Goal: Task Accomplishment & Management: Manage account settings

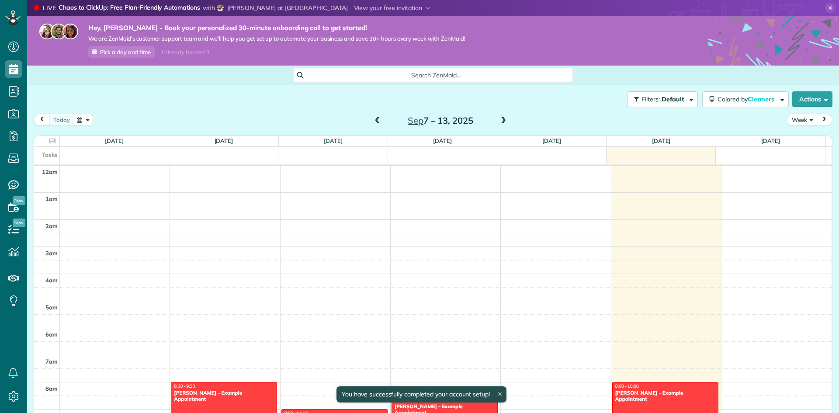
scroll to position [190, 0]
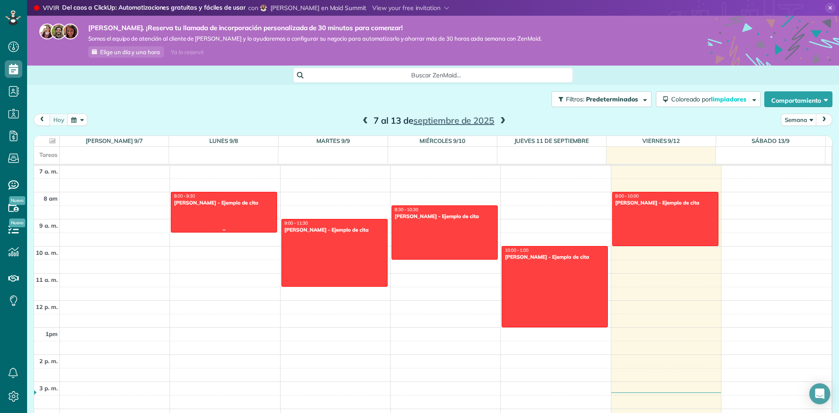
click at [212, 221] on div at bounding box center [223, 212] width 105 height 40
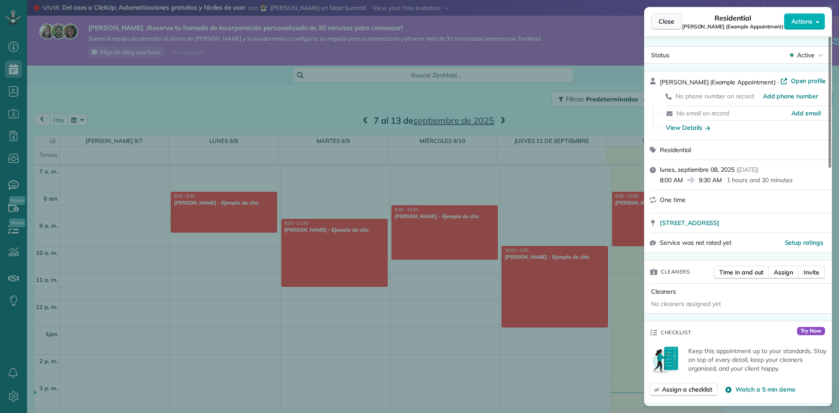
click at [665, 21] on span "Close" at bounding box center [667, 21] width 16 height 9
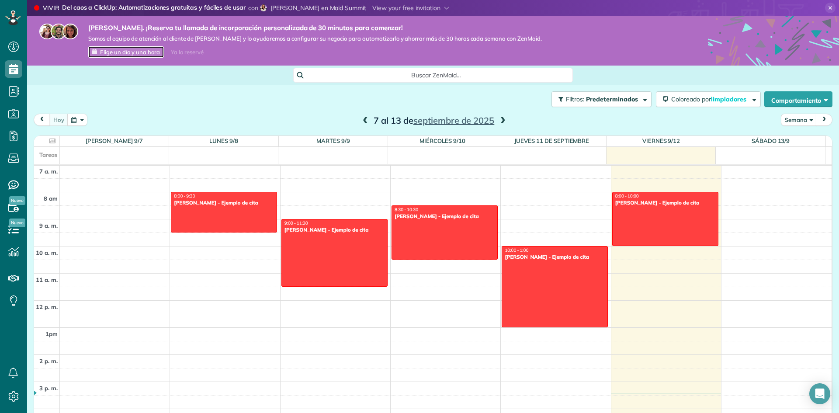
click at [124, 53] on font "Elige un día y una hora" at bounding box center [130, 52] width 60 height 7
click at [445, 7] on use at bounding box center [447, 8] width 5 height 3
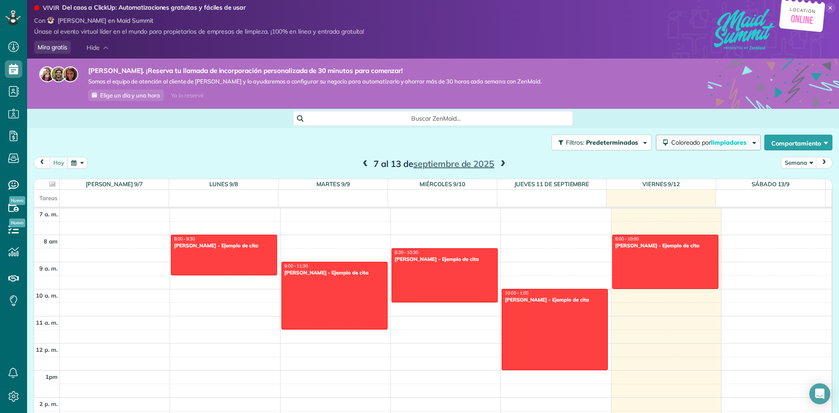
click at [688, 142] on font "Coloreado por" at bounding box center [691, 143] width 40 height 8
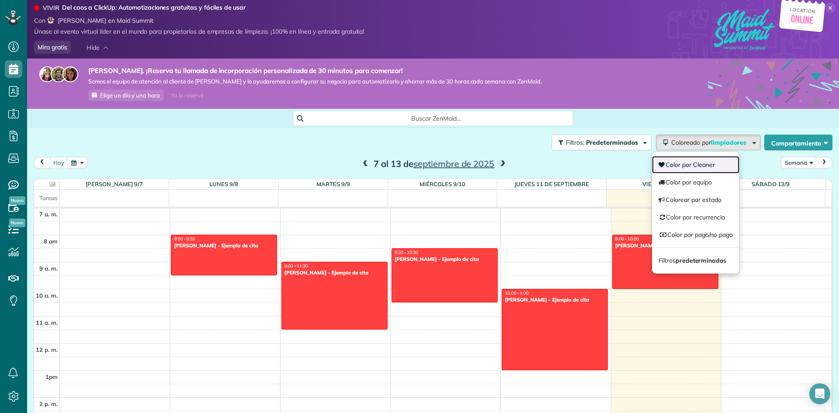
click at [682, 167] on font "Color por Cleaner" at bounding box center [690, 165] width 49 height 8
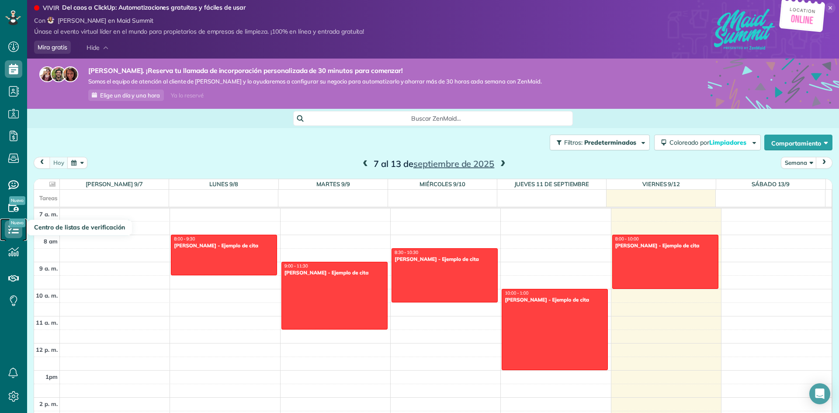
click at [15, 231] on icon at bounding box center [13, 229] width 17 height 17
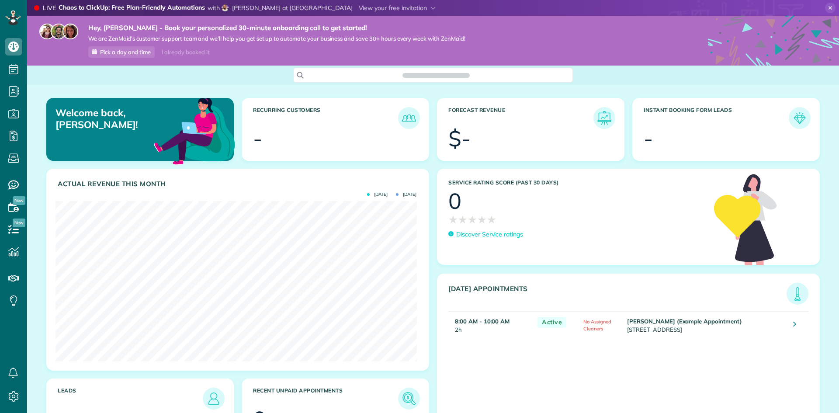
scroll to position [160, 361]
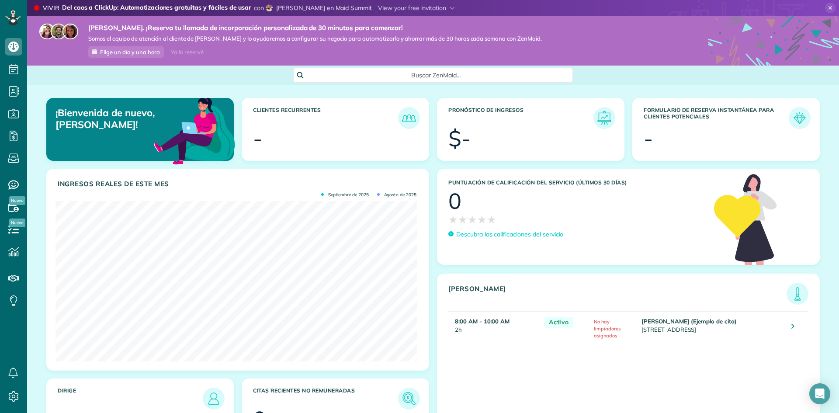
click at [431, 75] on font "Buscar ZenMaid…" at bounding box center [435, 75] width 49 height 8
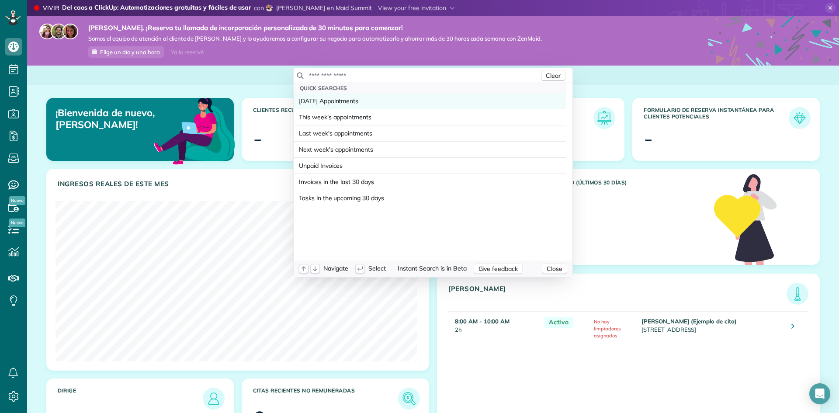
click at [334, 105] on span "Today's Appointments" at bounding box center [328, 101] width 59 height 9
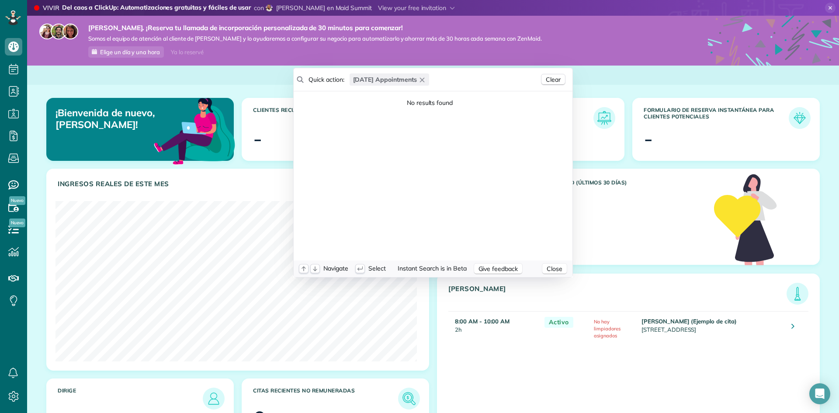
click at [421, 79] on icon "button" at bounding box center [422, 79] width 7 height 7
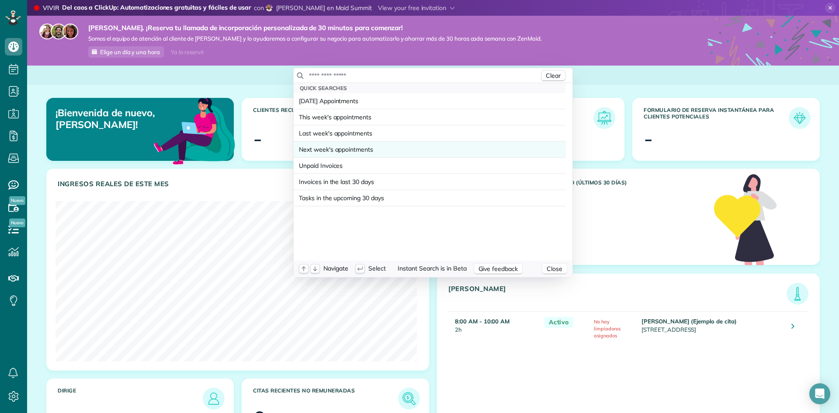
click at [360, 150] on span "Next week's appointments" at bounding box center [336, 149] width 74 height 9
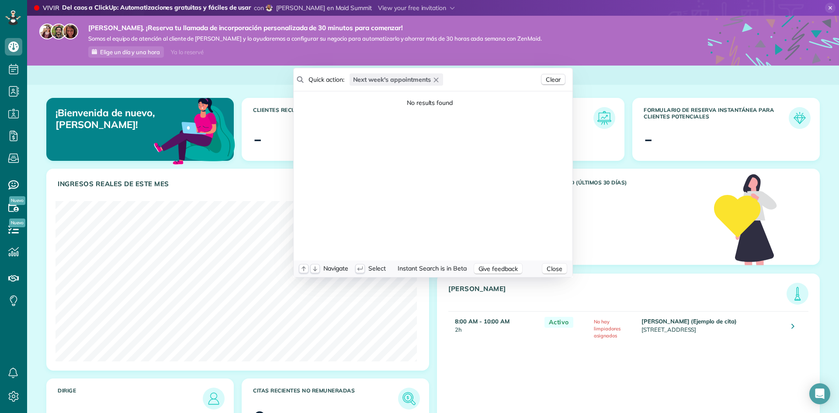
click at [434, 81] on icon "button" at bounding box center [436, 80] width 4 height 4
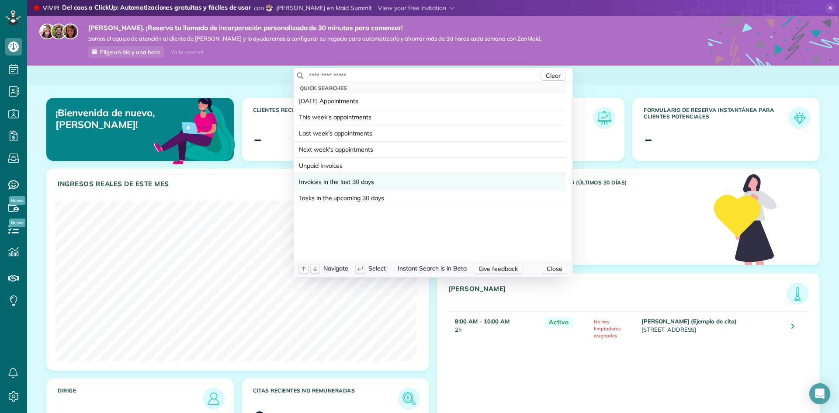
click at [345, 183] on span "Invoices in the last 30 days" at bounding box center [336, 181] width 75 height 9
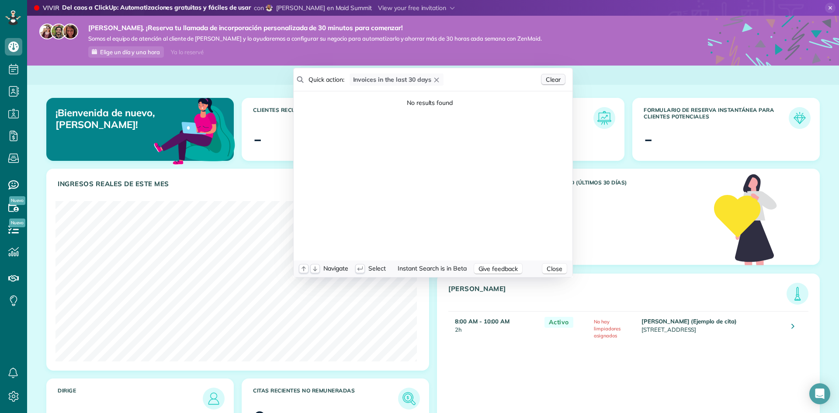
click at [551, 76] on span "Clear" at bounding box center [553, 80] width 15 height 8
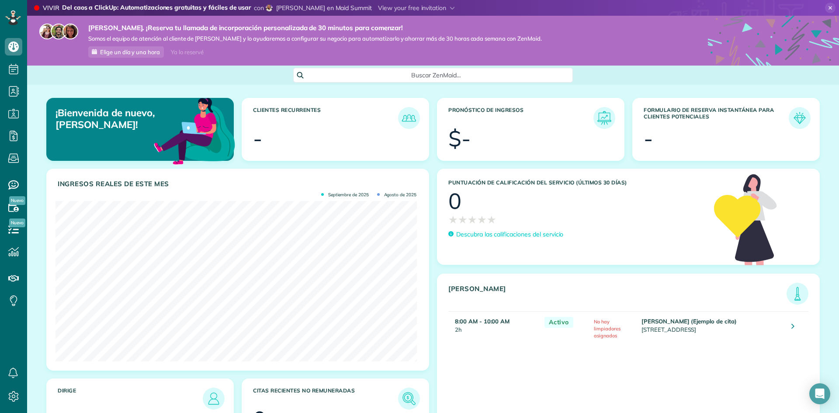
click at [248, 81] on html "Panel Programación Vista de calendario Vista de lista" at bounding box center [419, 206] width 839 height 413
click at [17, 134] on use at bounding box center [14, 136] width 8 height 10
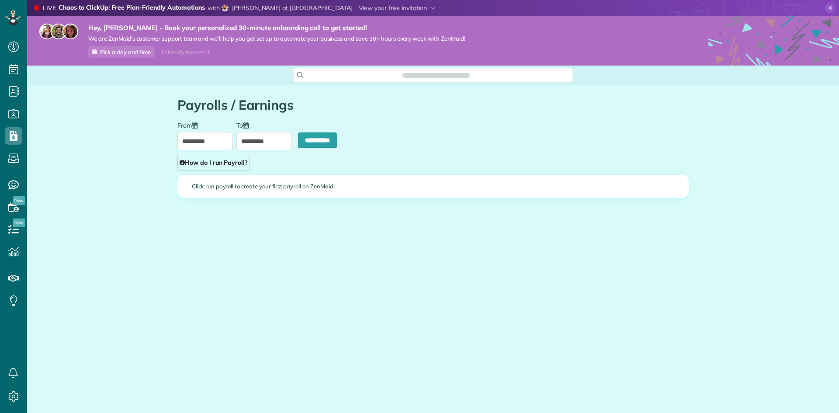
scroll to position [4, 4]
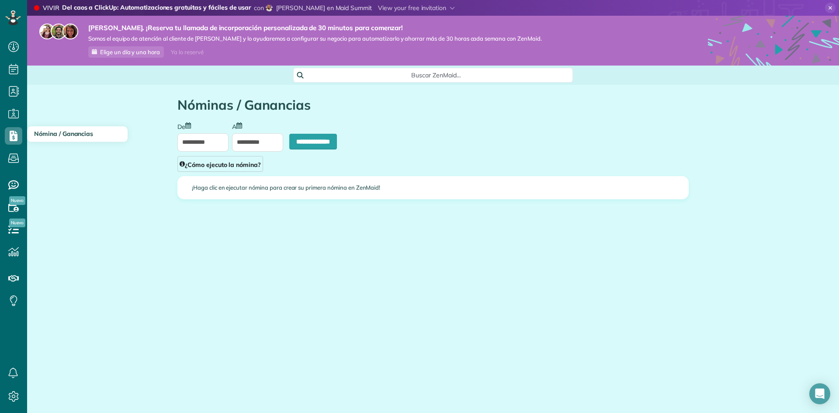
type input "**********"
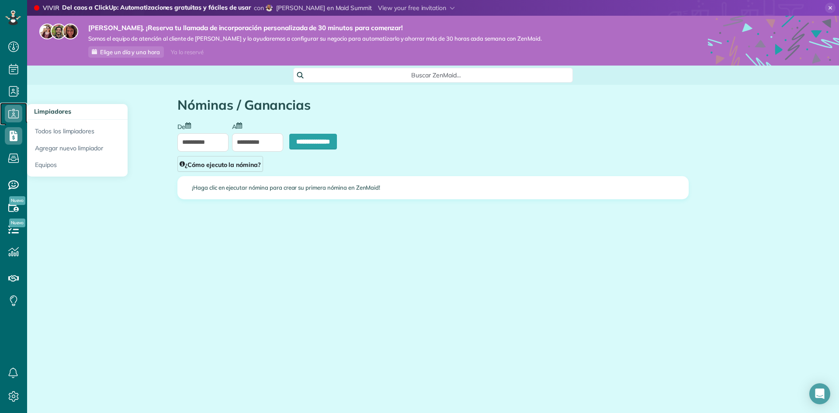
click at [18, 116] on icon at bounding box center [13, 113] width 17 height 17
click at [76, 132] on font "Todos los limpiadores" at bounding box center [64, 131] width 59 height 8
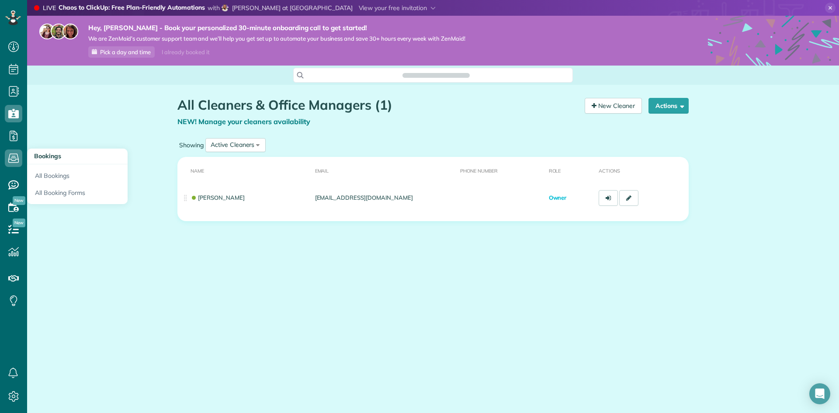
scroll to position [4, 4]
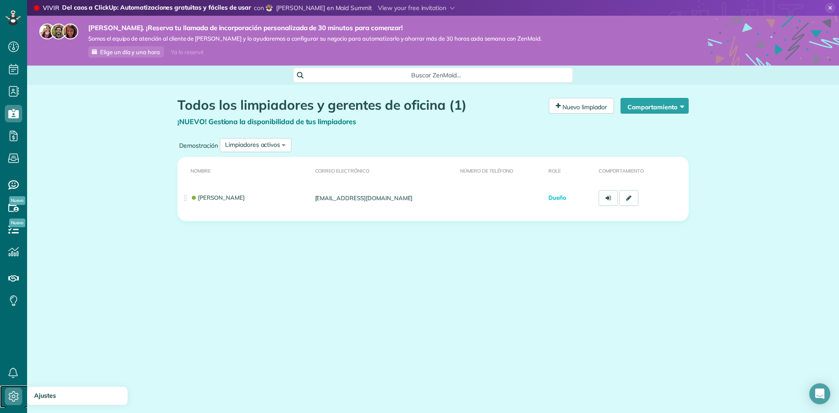
click at [11, 397] on icon at bounding box center [13, 396] width 17 height 17
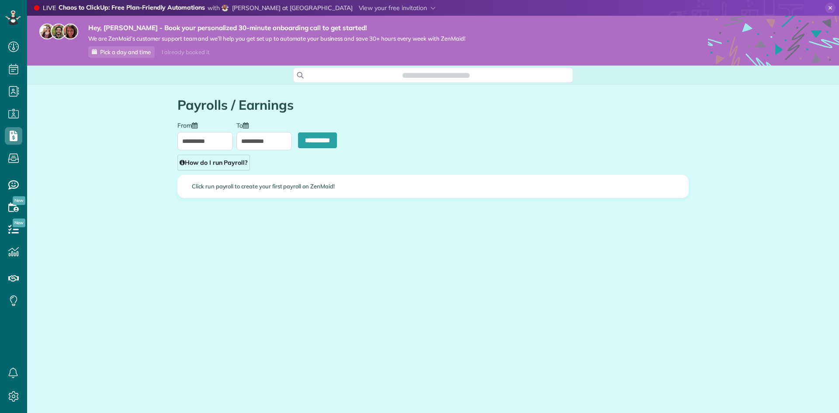
scroll to position [4, 4]
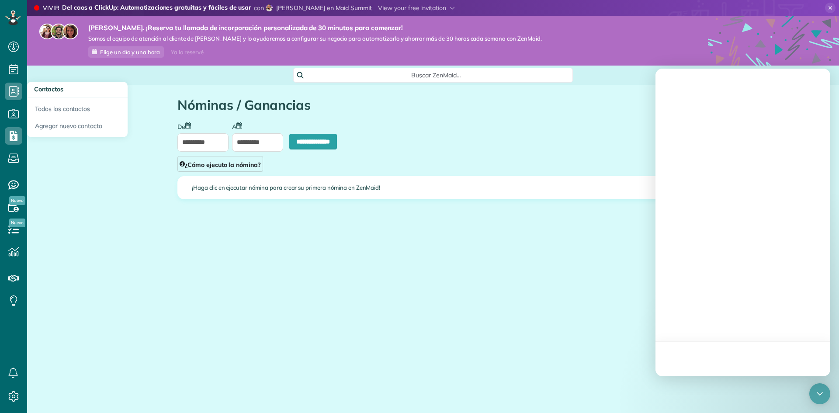
type input "**********"
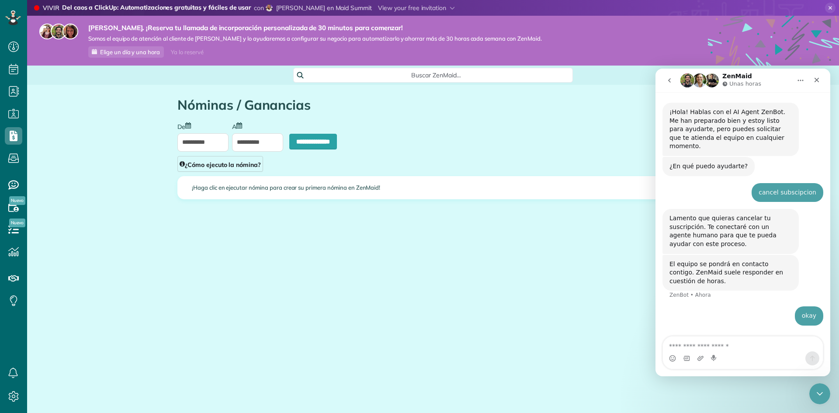
scroll to position [6, 0]
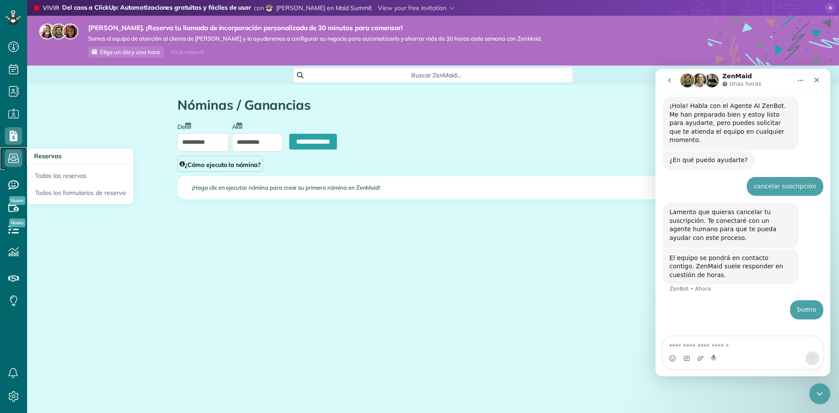
click at [8, 156] on icon at bounding box center [13, 158] width 17 height 17
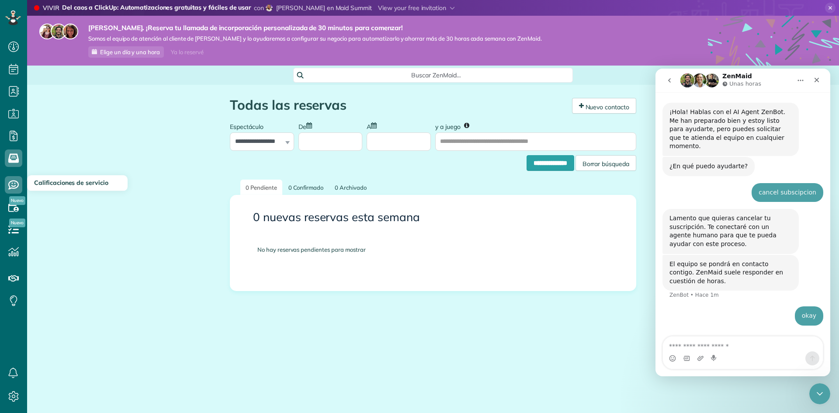
scroll to position [6, 0]
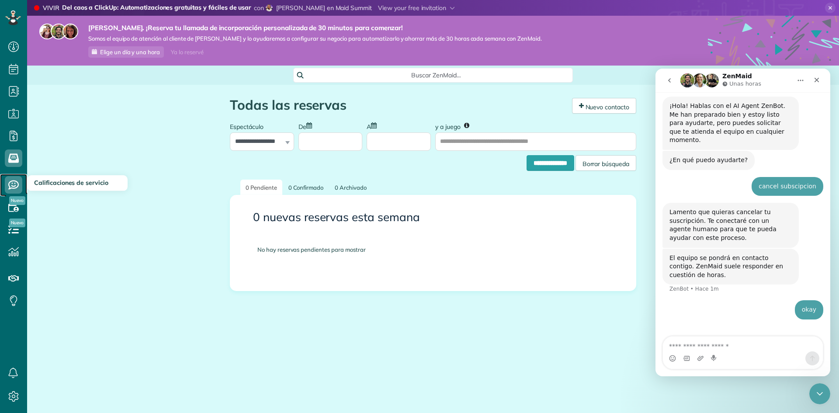
click at [11, 187] on icon at bounding box center [13, 184] width 17 height 17
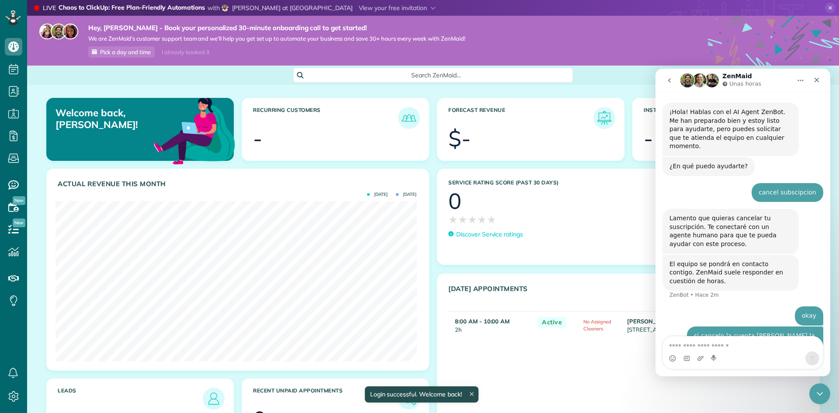
scroll to position [35, 0]
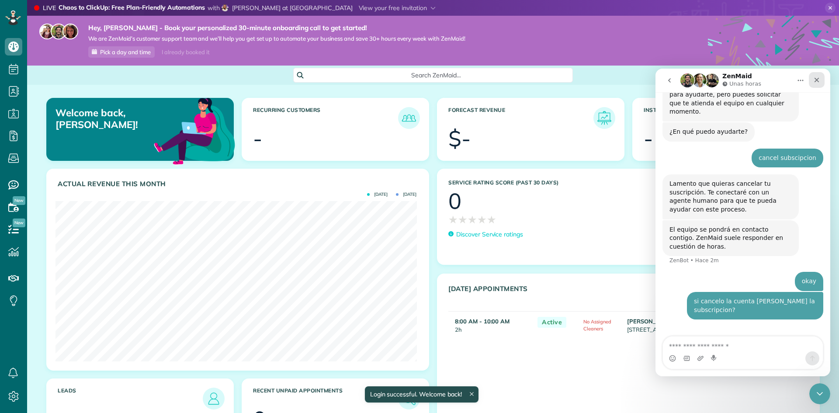
click at [822, 79] on div "Cerrar" at bounding box center [817, 80] width 16 height 16
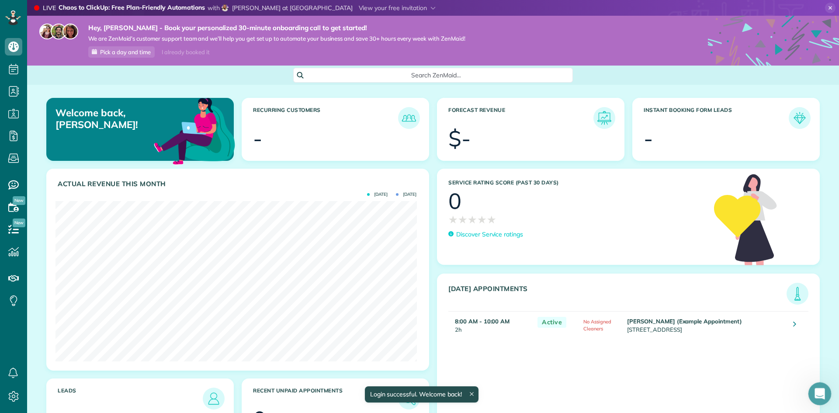
click at [815, 395] on icon "Abrir Intercom Messenger" at bounding box center [819, 393] width 14 height 14
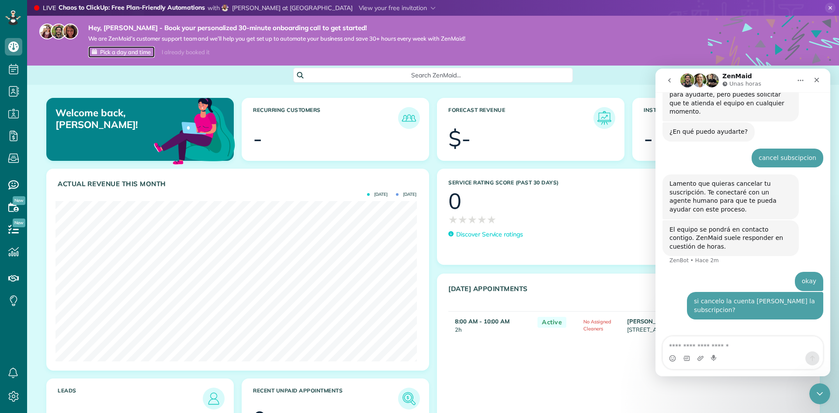
click at [124, 53] on span "Pick a day and time" at bounding box center [125, 52] width 51 height 7
click at [11, 396] on icon at bounding box center [13, 396] width 17 height 17
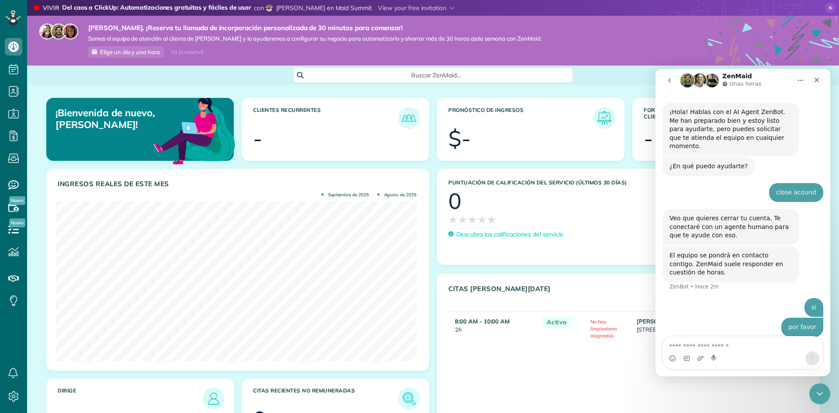
scroll to position [26, 0]
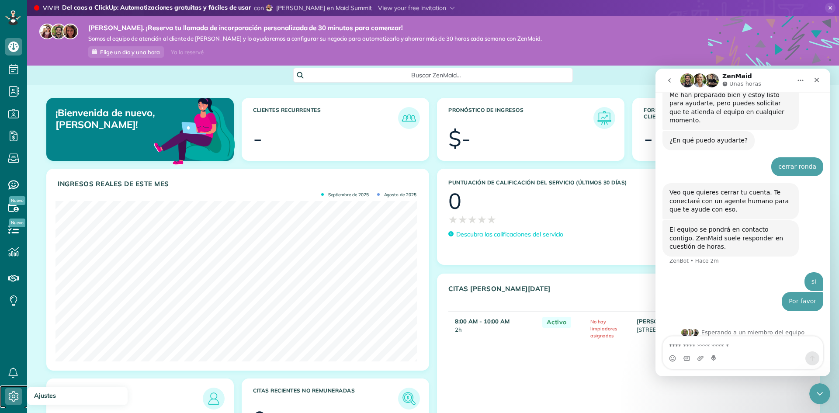
click at [19, 399] on icon at bounding box center [13, 396] width 17 height 17
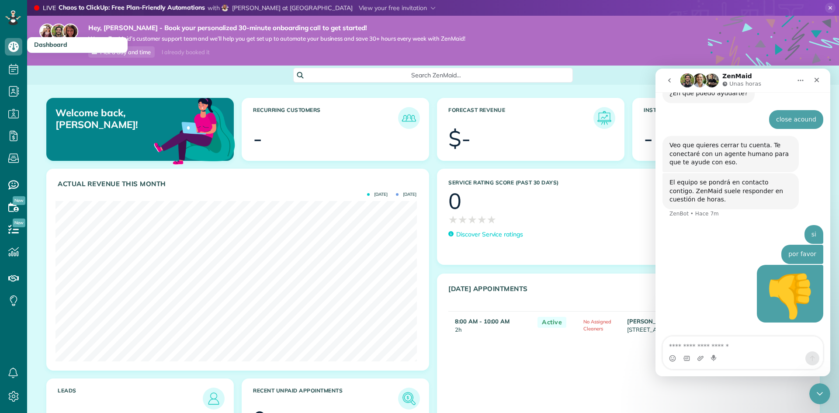
scroll to position [84, 0]
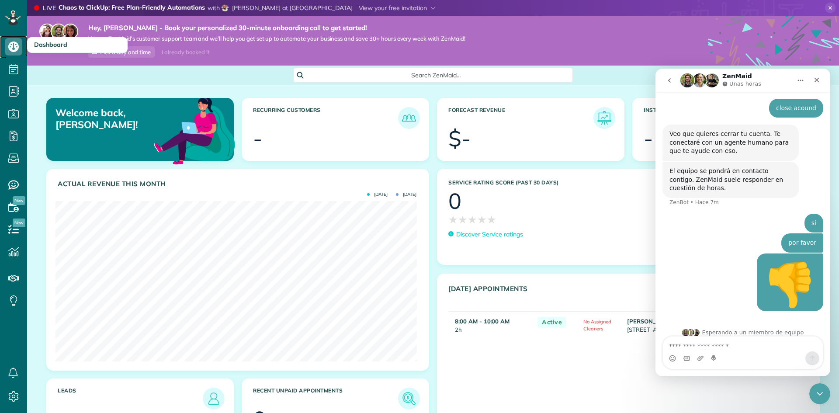
click at [10, 45] on use at bounding box center [13, 47] width 10 height 10
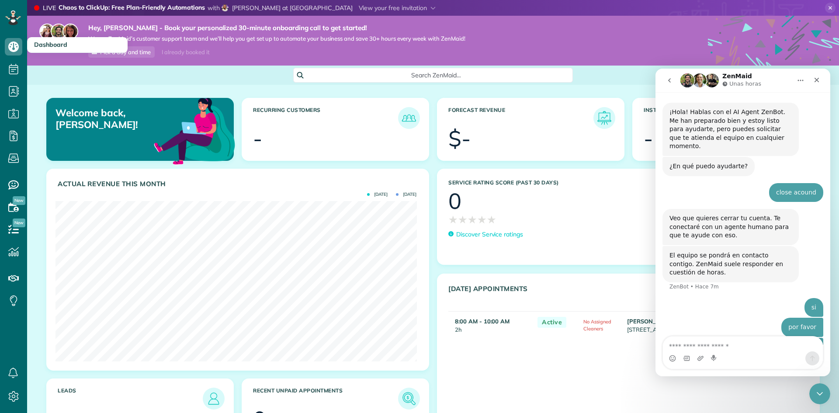
scroll to position [84, 0]
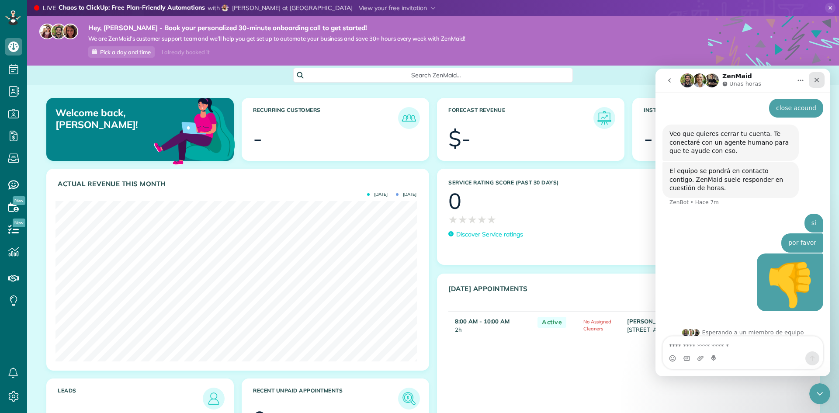
click at [817, 80] on icon "Cerrar" at bounding box center [817, 80] width 5 height 5
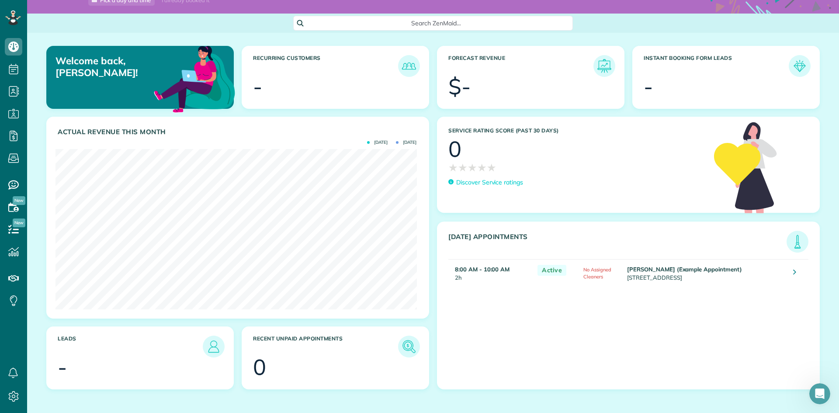
scroll to position [0, 0]
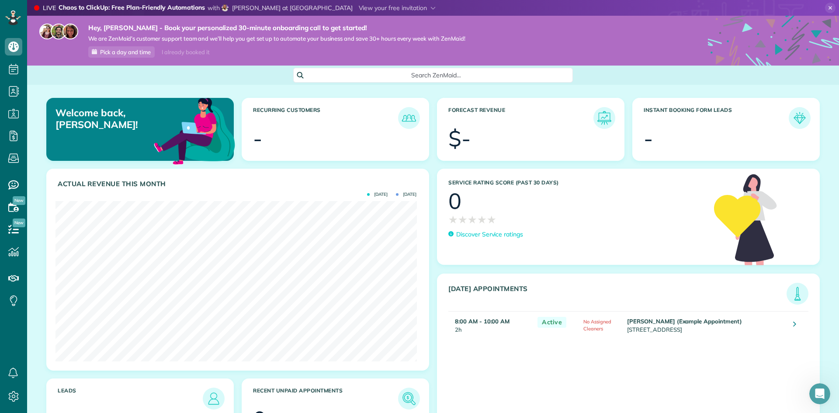
click at [111, 133] on article "Welcome back, Valerie!" at bounding box center [140, 129] width 188 height 63
click at [196, 153] on img at bounding box center [194, 130] width 85 height 85
drag, startPoint x: 45, startPoint y: 115, endPoint x: 56, endPoint y: 115, distance: 10.5
click at [46, 115] on div "Welcome back, Valerie!" at bounding box center [139, 133] width 195 height 71
click at [403, 121] on img at bounding box center [409, 118] width 20 height 20
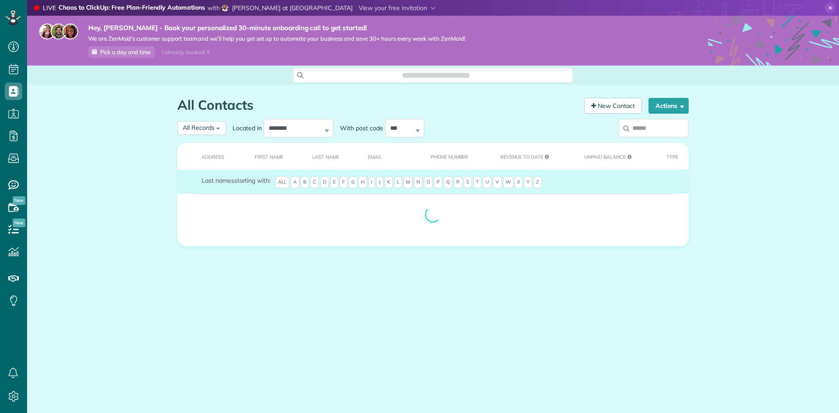
scroll to position [4, 4]
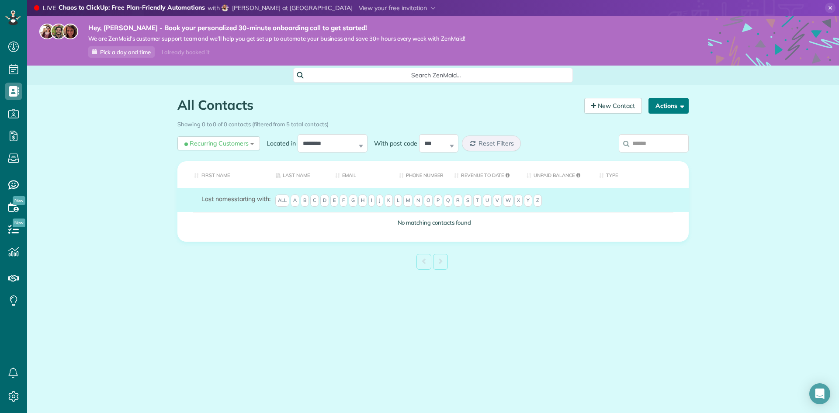
click at [673, 108] on button "Actions" at bounding box center [669, 106] width 40 height 16
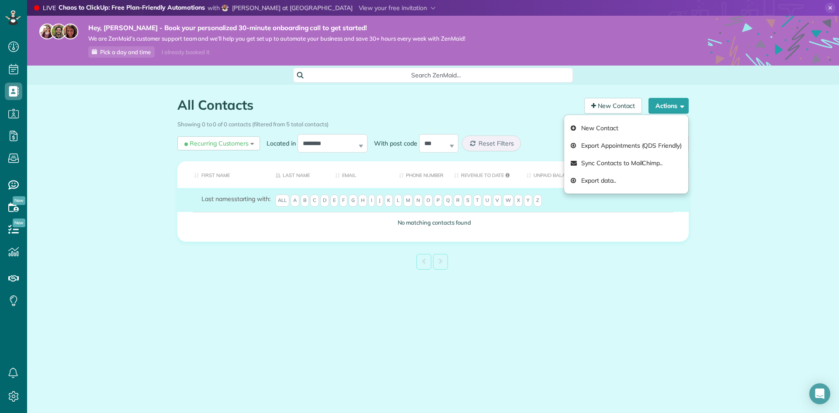
drag, startPoint x: 612, startPoint y: 184, endPoint x: 557, endPoint y: 275, distance: 106.5
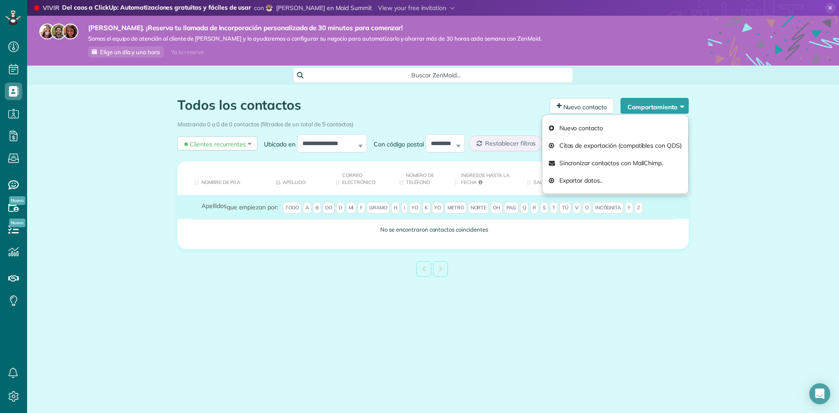
click at [772, 133] on div "Todos los contactos Contacts in [GEOGRAPHIC_DATA] [2 min] Nuevo contacto Compor…" at bounding box center [433, 208] width 812 height 247
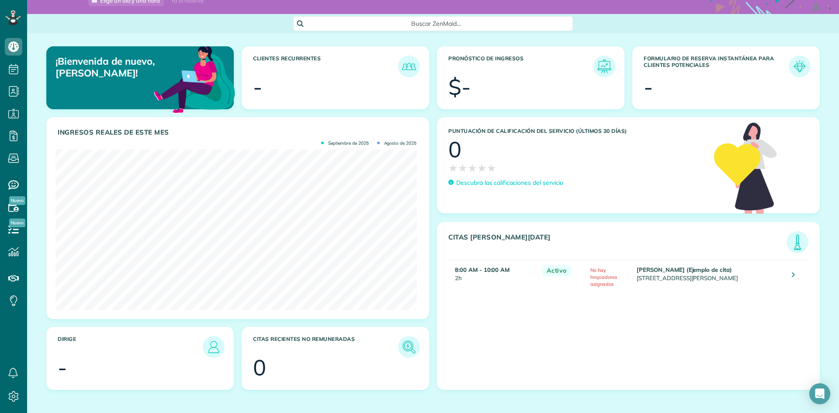
scroll to position [52, 0]
click at [792, 274] on icon at bounding box center [793, 274] width 3 height 9
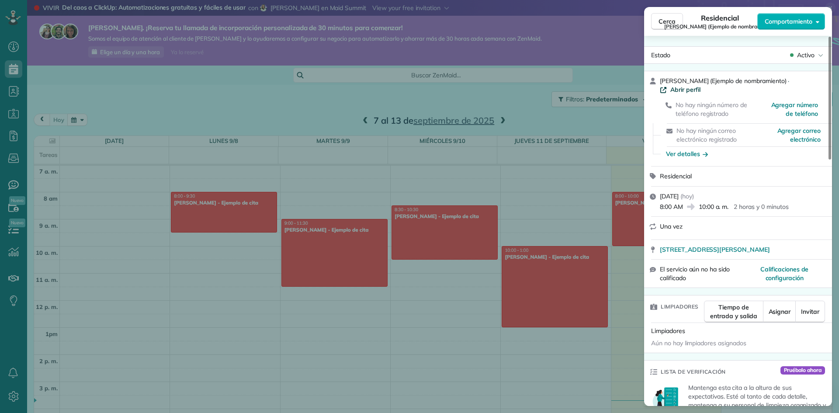
click at [701, 86] on font "Abrir perfil" at bounding box center [686, 90] width 30 height 8
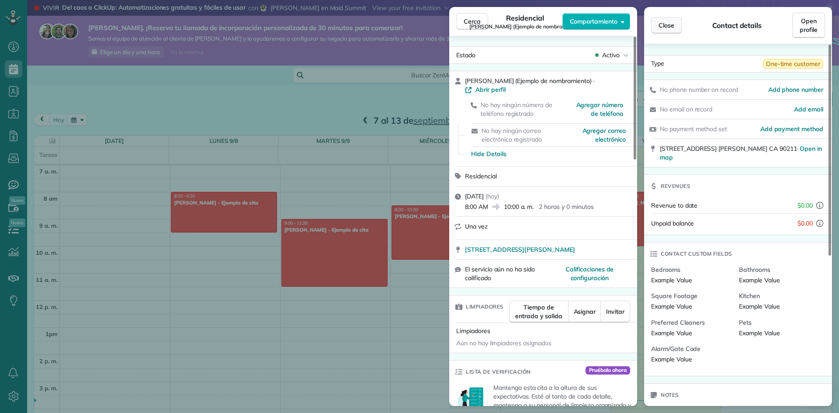
click at [664, 23] on span "Close" at bounding box center [667, 25] width 16 height 9
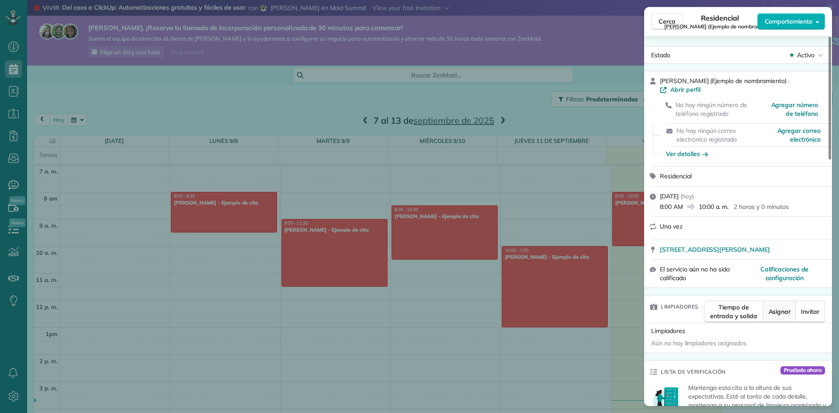
click at [786, 308] on font "Asignar" at bounding box center [780, 312] width 22 height 8
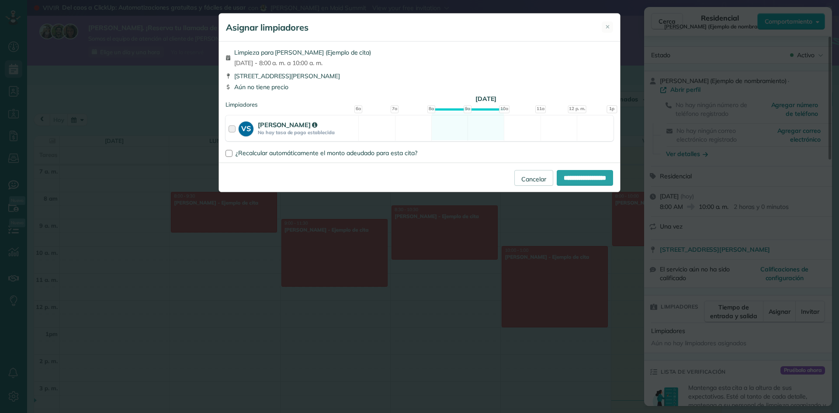
click at [236, 130] on div at bounding box center [234, 128] width 10 height 16
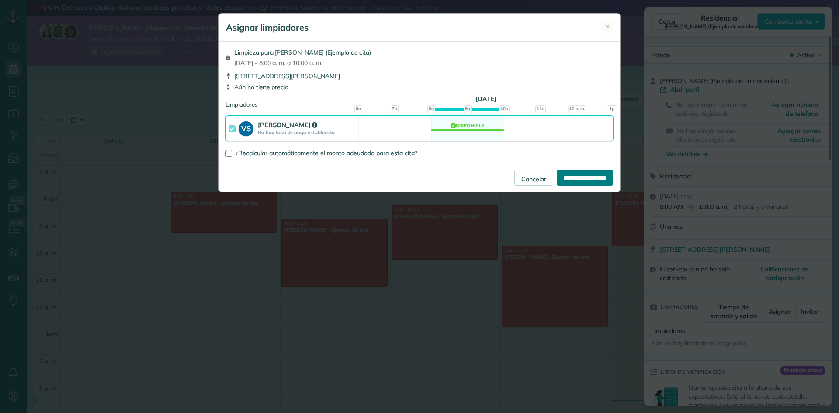
click at [585, 177] on input "**********" at bounding box center [585, 178] width 56 height 16
type input "**********"
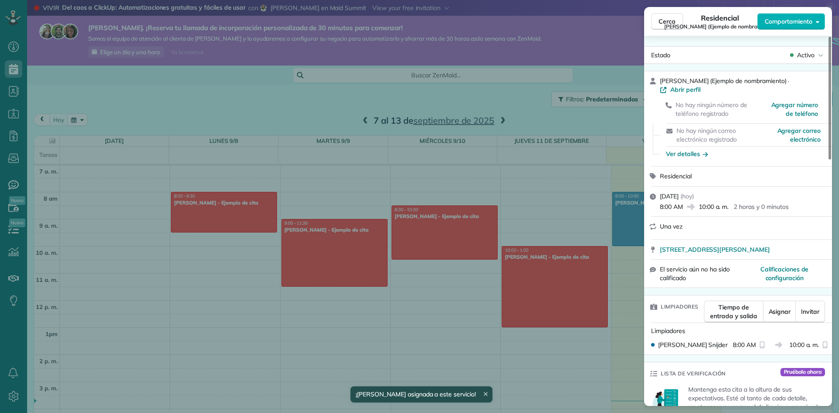
click at [640, 357] on div "Cerca Residencial Chris Schwab (Ejemplo de nombramiento) Comportamiento Estado …" at bounding box center [419, 206] width 839 height 413
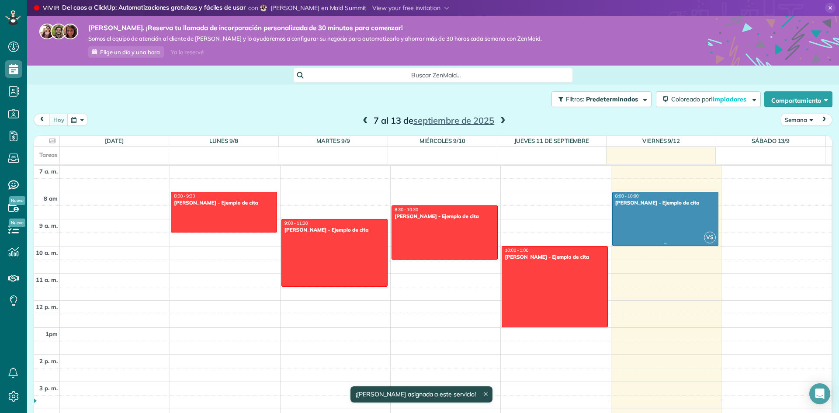
click at [632, 213] on div at bounding box center [665, 218] width 105 height 53
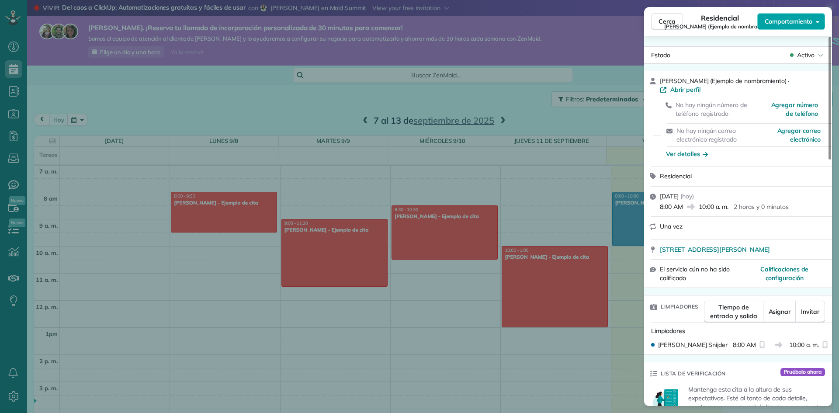
click at [788, 24] on font "Comportamiento" at bounding box center [789, 21] width 48 height 8
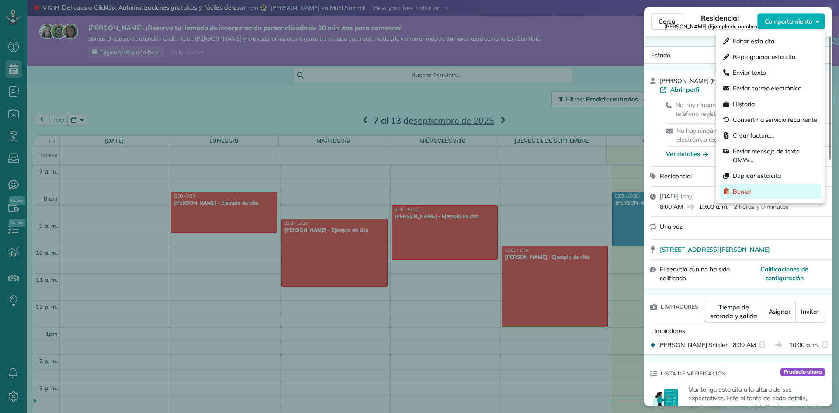
click at [746, 188] on font "Borrar" at bounding box center [742, 192] width 18 height 8
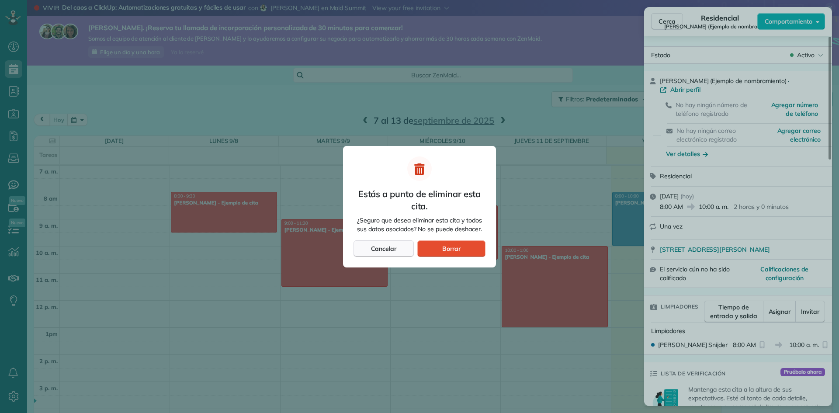
click at [386, 248] on font "Cancelar" at bounding box center [384, 249] width 26 height 8
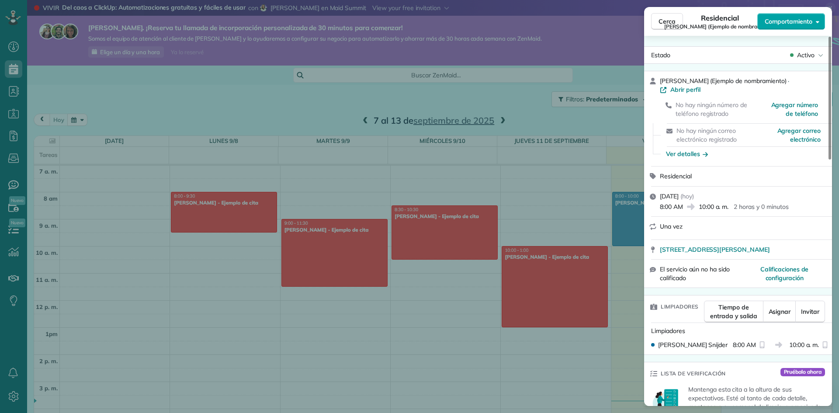
click at [800, 25] on font "Comportamiento" at bounding box center [789, 21] width 48 height 8
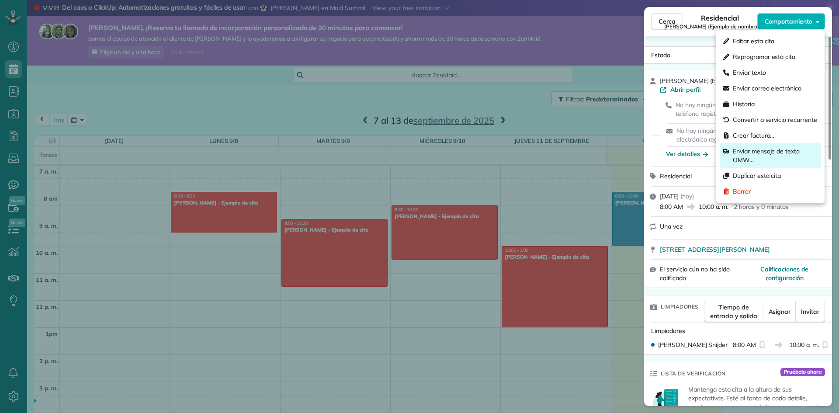
click at [743, 156] on font "Enviar mensaje de texto OMW…" at bounding box center [766, 155] width 67 height 17
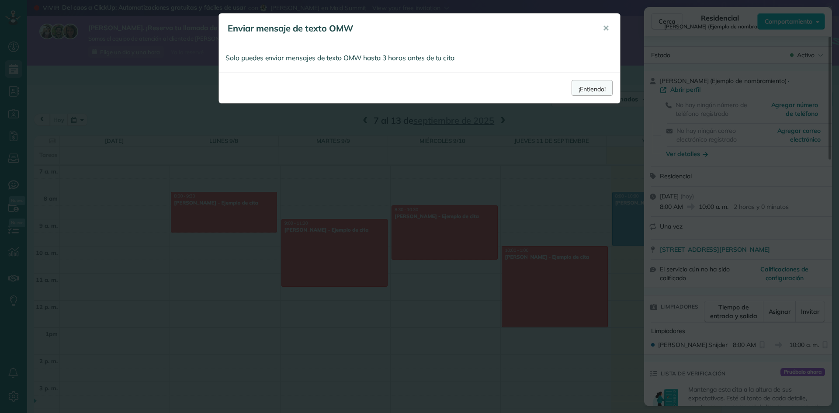
click at [602, 89] on font "¡Entiendo!" at bounding box center [592, 89] width 27 height 8
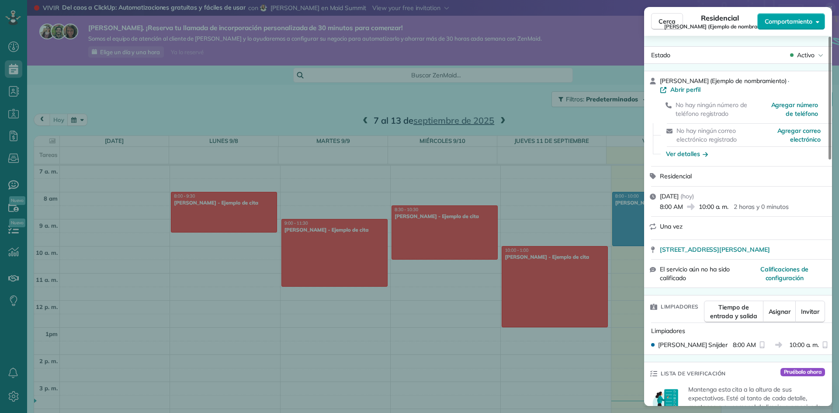
click at [785, 25] on font "Comportamiento" at bounding box center [789, 21] width 48 height 8
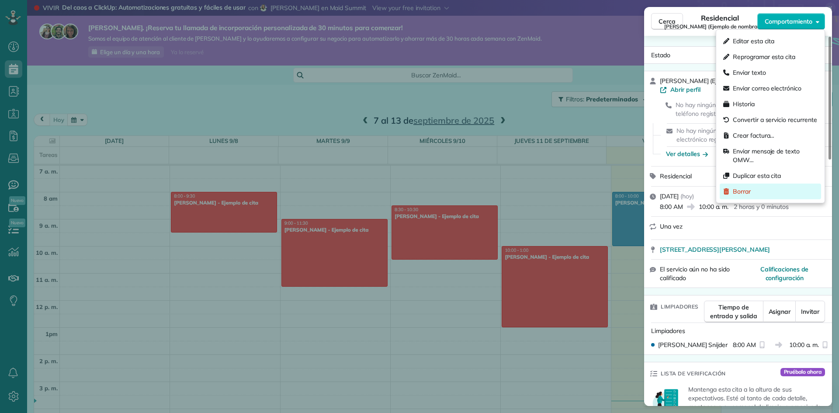
click at [733, 195] on div "Borrar" at bounding box center [737, 191] width 28 height 9
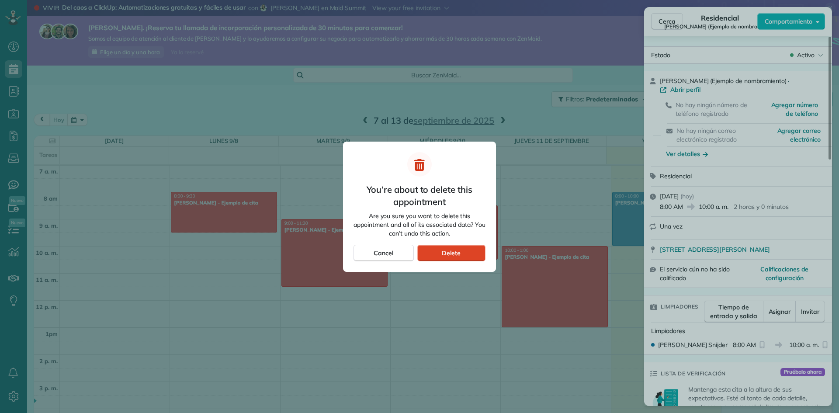
click at [458, 250] on span "Delete" at bounding box center [451, 253] width 19 height 9
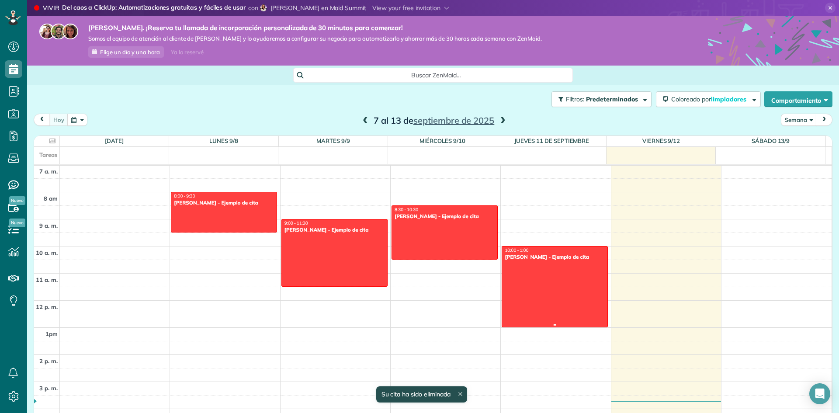
click at [747, 192] on div "12 a. m. 1 a. m. 2 a. m. 3 a. m. 4 a. m. 5 a. m. 6 a. m. 7 a. m. 8 am 9 a. m. 1…" at bounding box center [433, 301] width 798 height 650
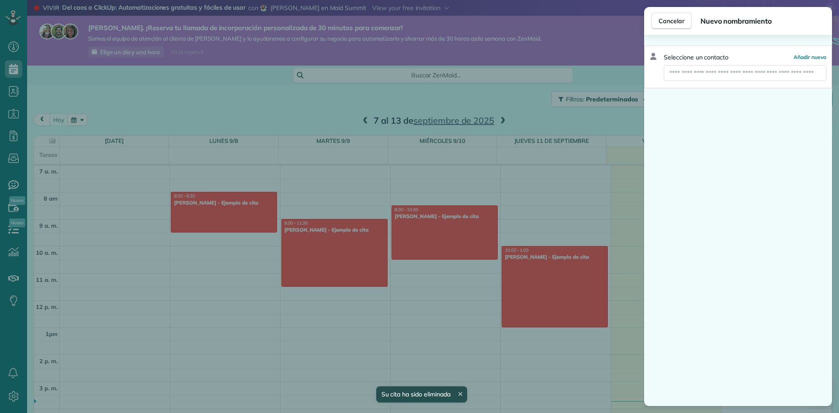
click at [585, 71] on div "Cancelar Nuevo nombramiento Seleccione un contacto Añadir nuevo" at bounding box center [419, 206] width 839 height 413
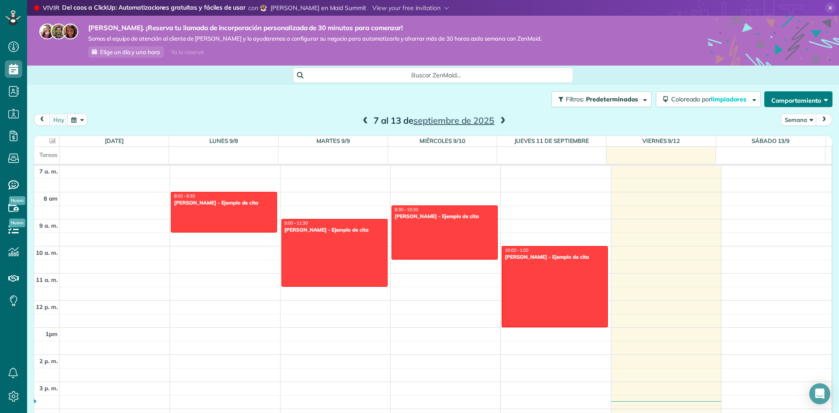
click at [804, 102] on font "Comportamiento" at bounding box center [797, 101] width 50 height 8
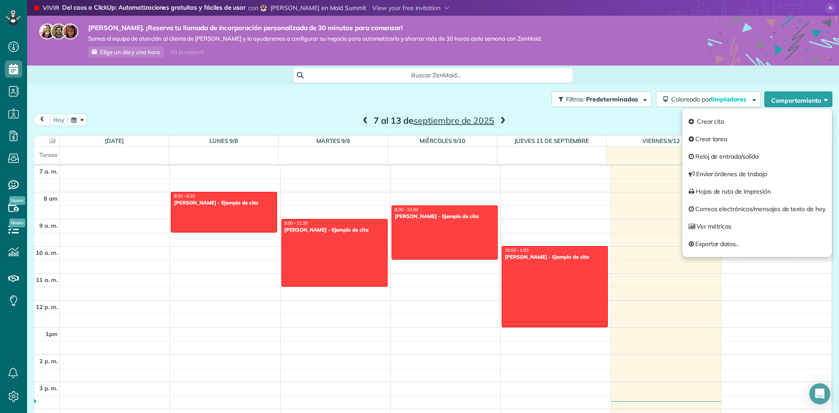
click at [628, 65] on div "Hola, Valerie. ¡Reserva tu llamada de incorporación personalizada de 30 minutos…" at bounding box center [433, 41] width 812 height 50
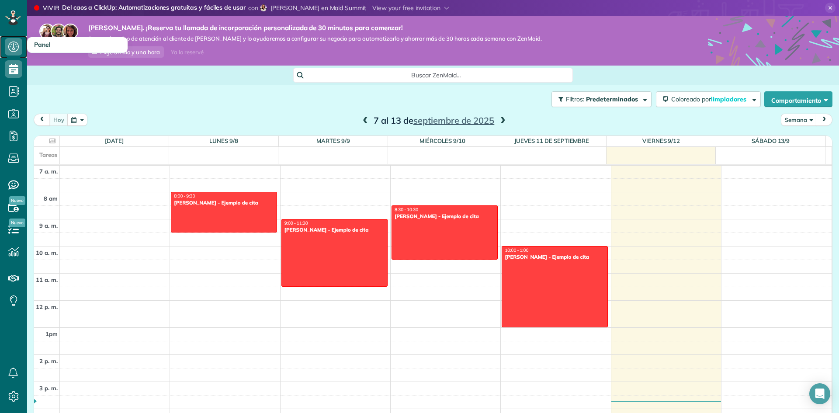
click at [14, 46] on use at bounding box center [13, 47] width 10 height 10
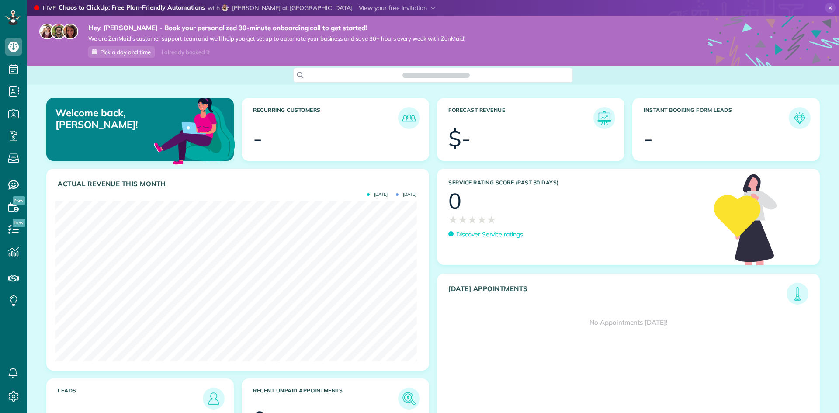
scroll to position [160, 361]
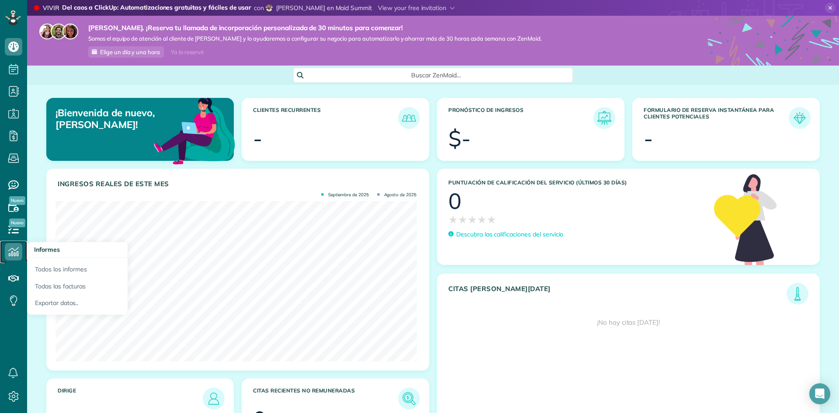
click at [13, 250] on icon at bounding box center [13, 251] width 17 height 17
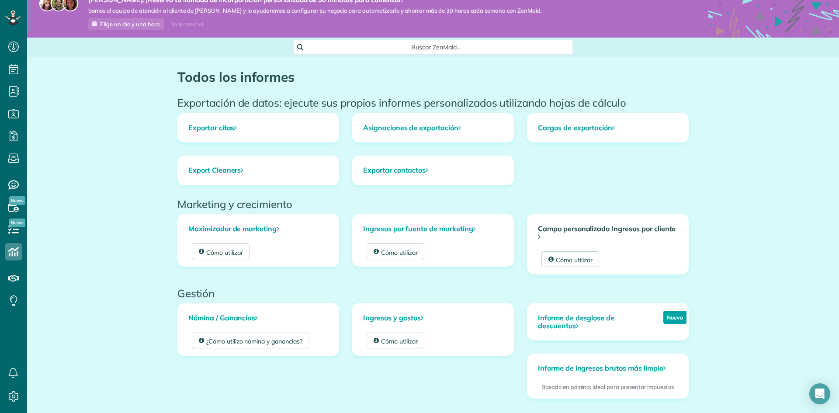
scroll to position [44, 0]
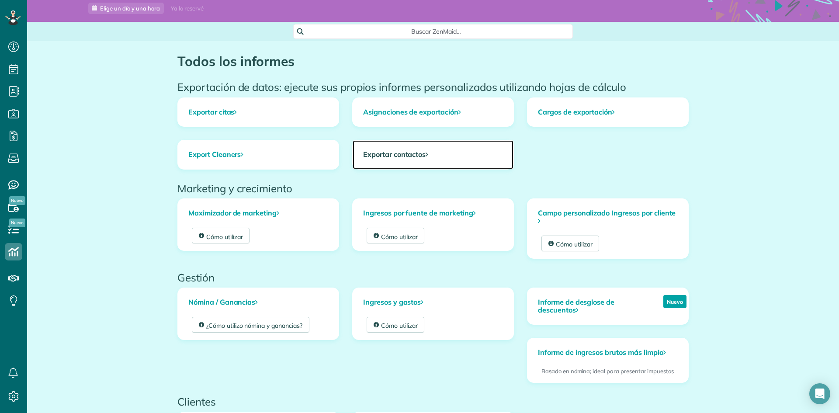
click at [396, 156] on font "Exportar contactos" at bounding box center [394, 154] width 63 height 9
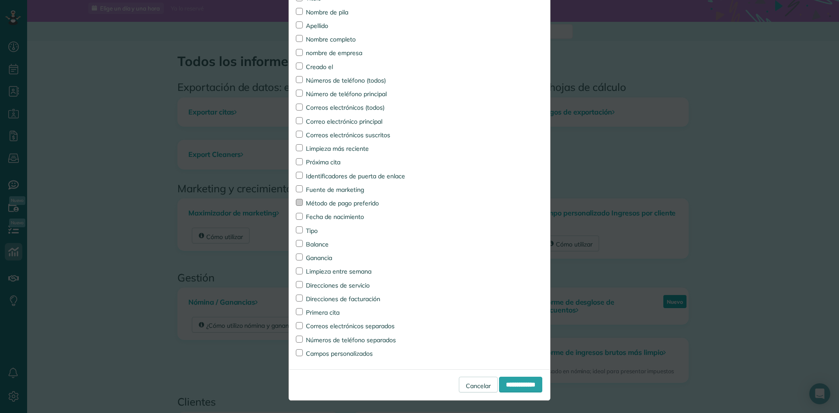
scroll to position [130, 0]
click at [503, 389] on input "**********" at bounding box center [520, 384] width 43 height 16
type input "**********"
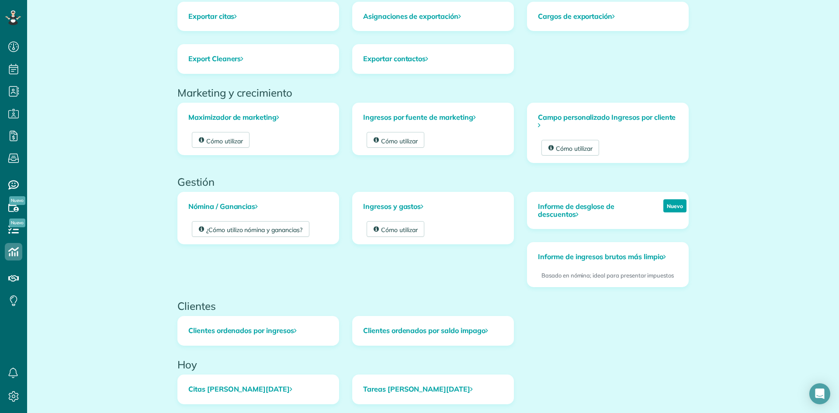
scroll to position [139, 0]
click at [15, 208] on use at bounding box center [13, 206] width 10 height 9
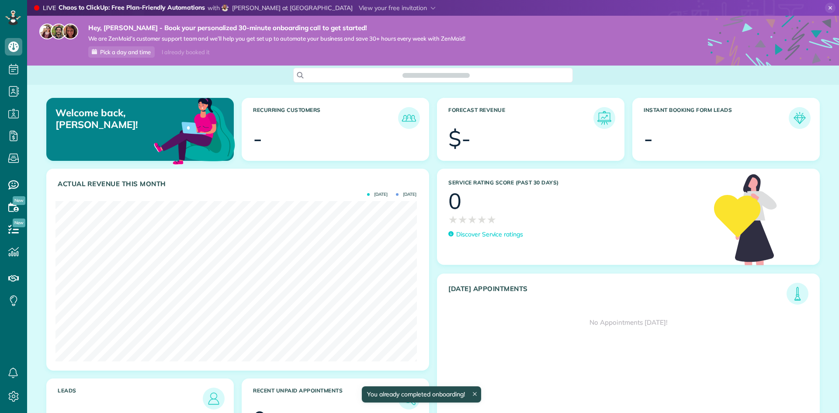
scroll to position [160, 361]
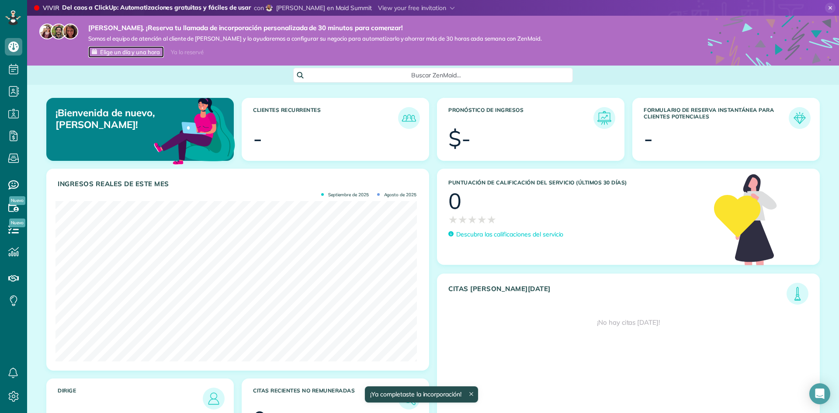
click at [118, 52] on font "Elige un día y una hora" at bounding box center [130, 52] width 60 height 7
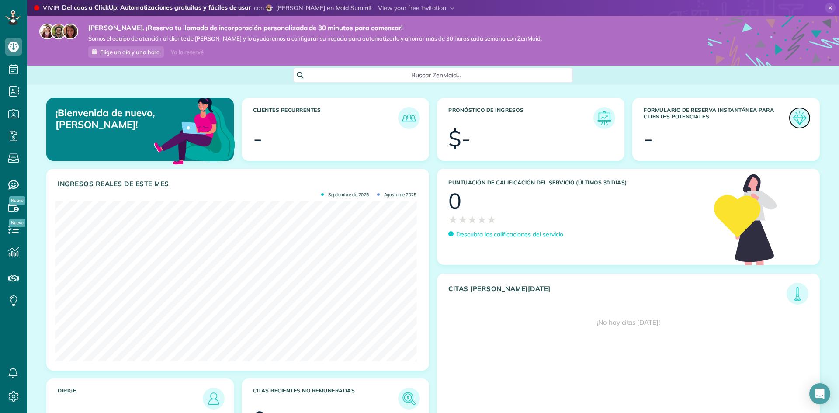
click at [793, 117] on img at bounding box center [800, 118] width 20 height 20
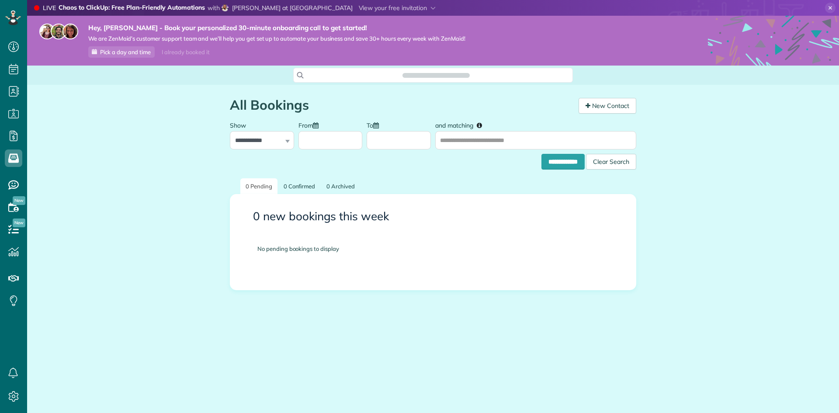
scroll to position [4, 4]
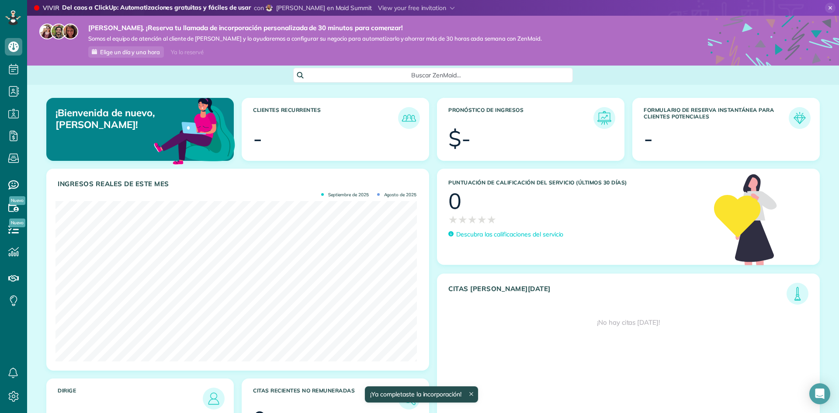
scroll to position [52, 0]
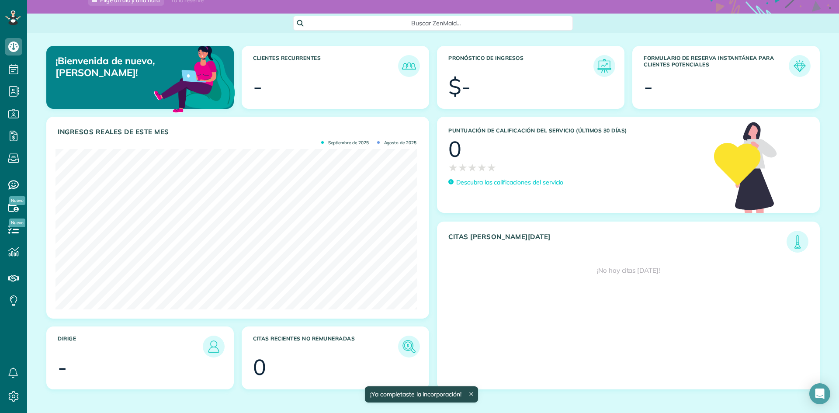
click at [473, 393] on icon at bounding box center [471, 395] width 4 height 4
click at [824, 393] on icon "Open Intercom Messenger" at bounding box center [820, 393] width 10 height 11
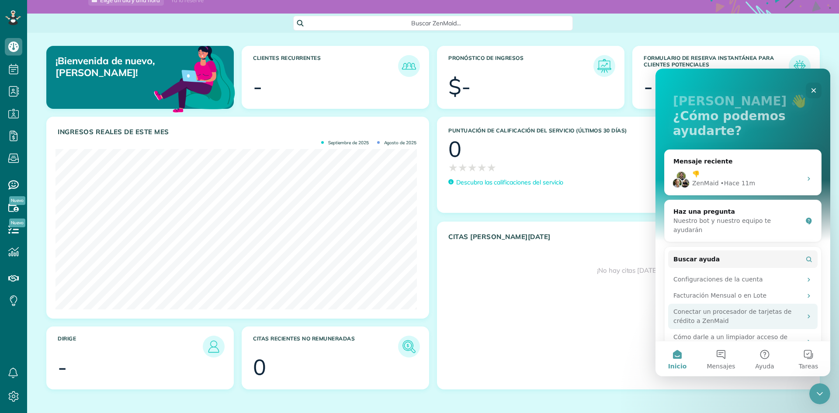
scroll to position [87, 0]
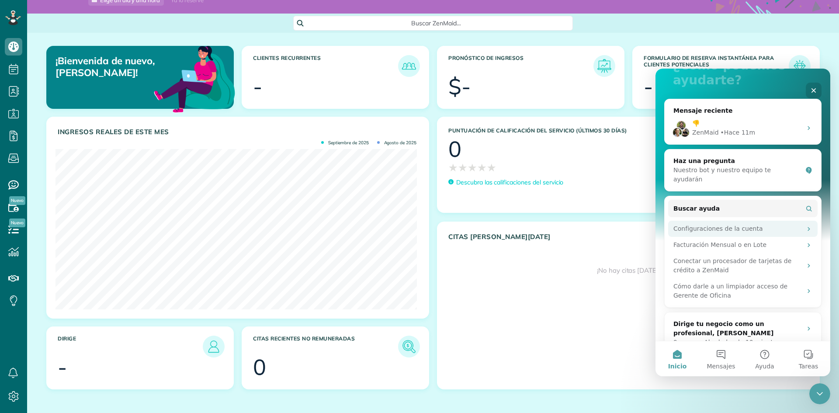
click at [712, 225] on font "Configuraciones de la cuenta" at bounding box center [719, 228] width 90 height 7
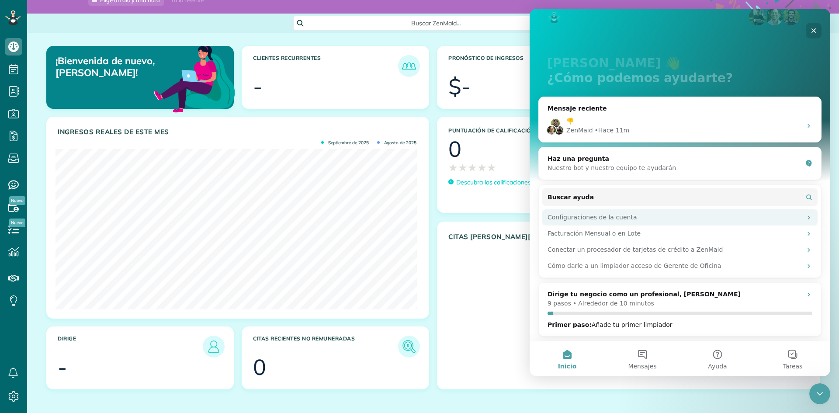
scroll to position [0, 0]
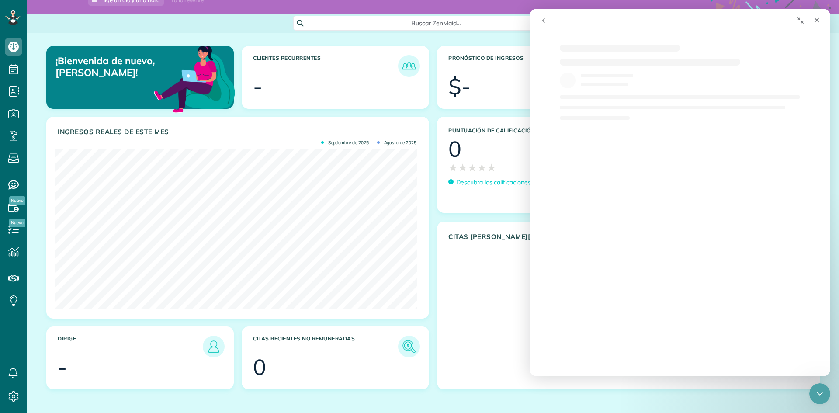
select select "**"
click at [9, 393] on icon at bounding box center [13, 396] width 17 height 17
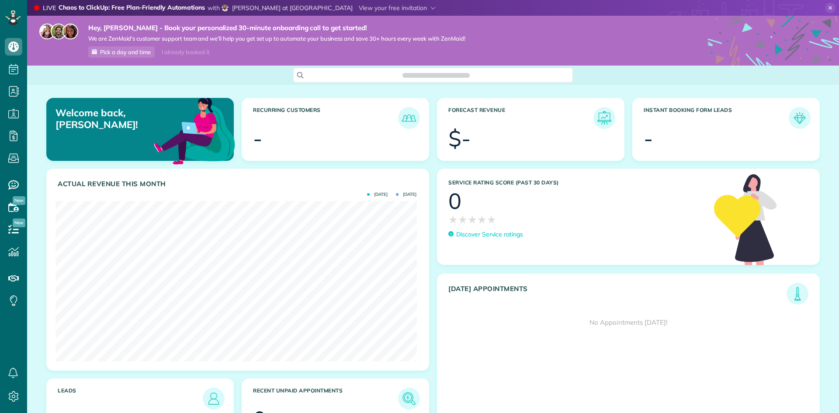
scroll to position [160, 361]
